Goal: Task Accomplishment & Management: Manage account settings

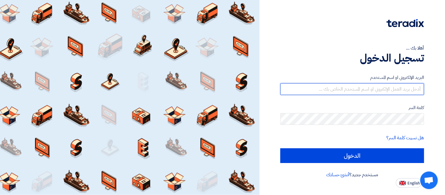
click at [346, 89] on input "text" at bounding box center [352, 89] width 144 height 12
type input "[PERSON_NAME][EMAIL_ADDRESS][PERSON_NAME][DOMAIN_NAME]"
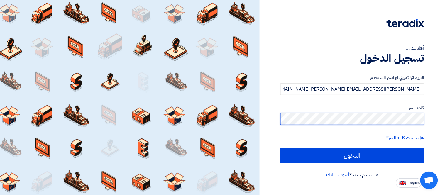
click at [280, 148] on input "الدخول" at bounding box center [352, 155] width 144 height 15
type input "Sign in"
